Goal: Use online tool/utility: Use online tool/utility

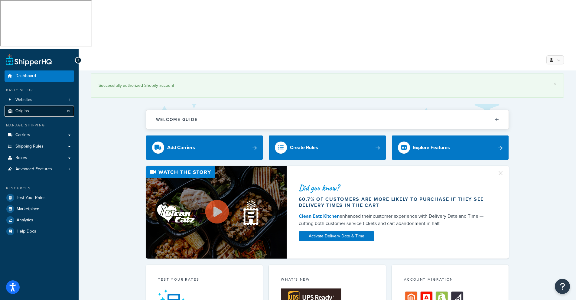
click at [24, 109] on span "Origins" at bounding box center [22, 111] width 14 height 5
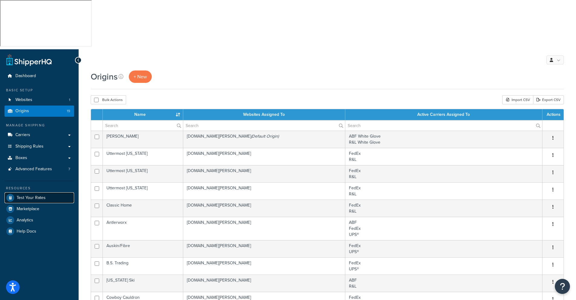
click at [26, 195] on span "Test Your Rates" at bounding box center [31, 197] width 29 height 5
